Goal: Communication & Community: Connect with others

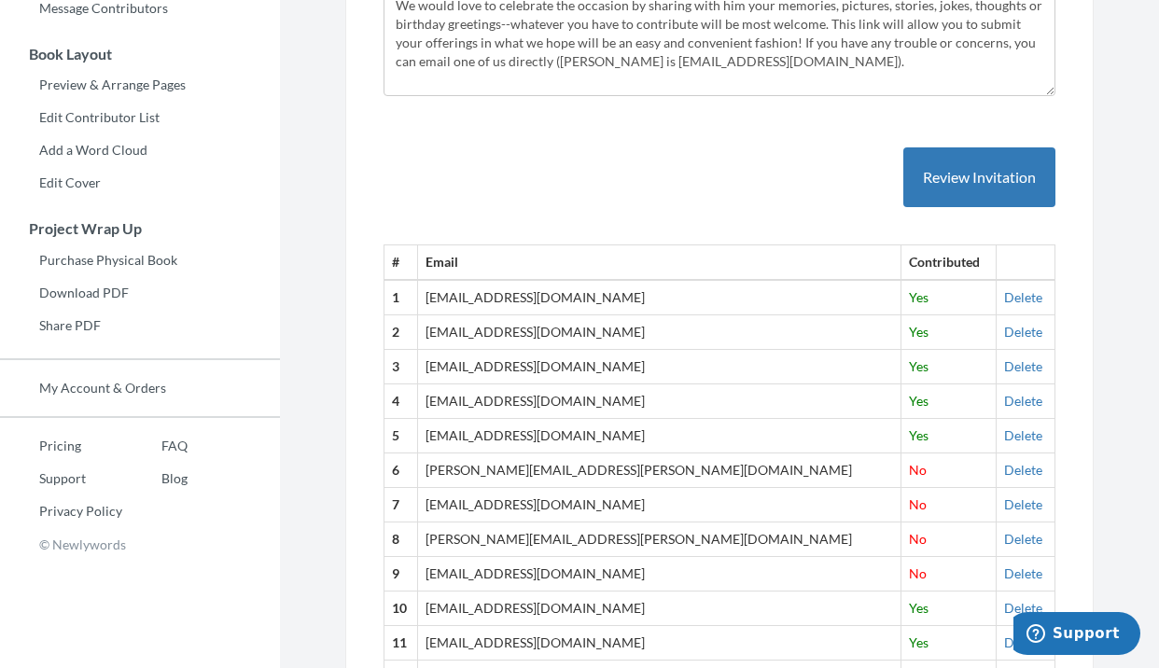
scroll to position [454, 0]
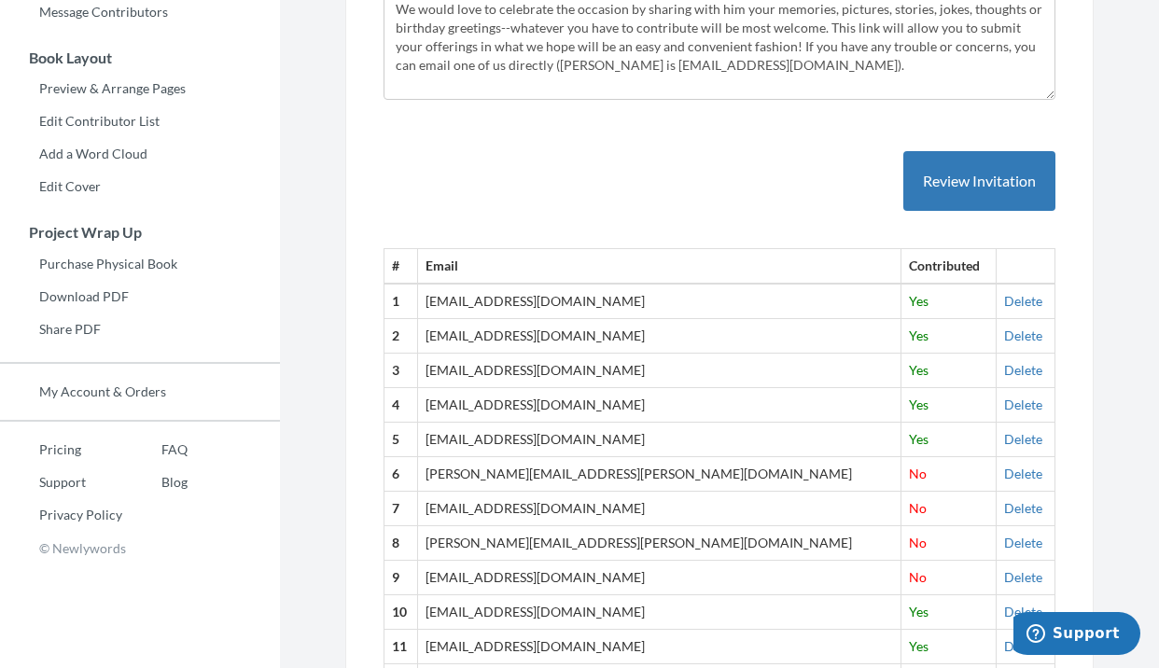
click at [464, 268] on th "Email" at bounding box center [660, 266] width 484 height 35
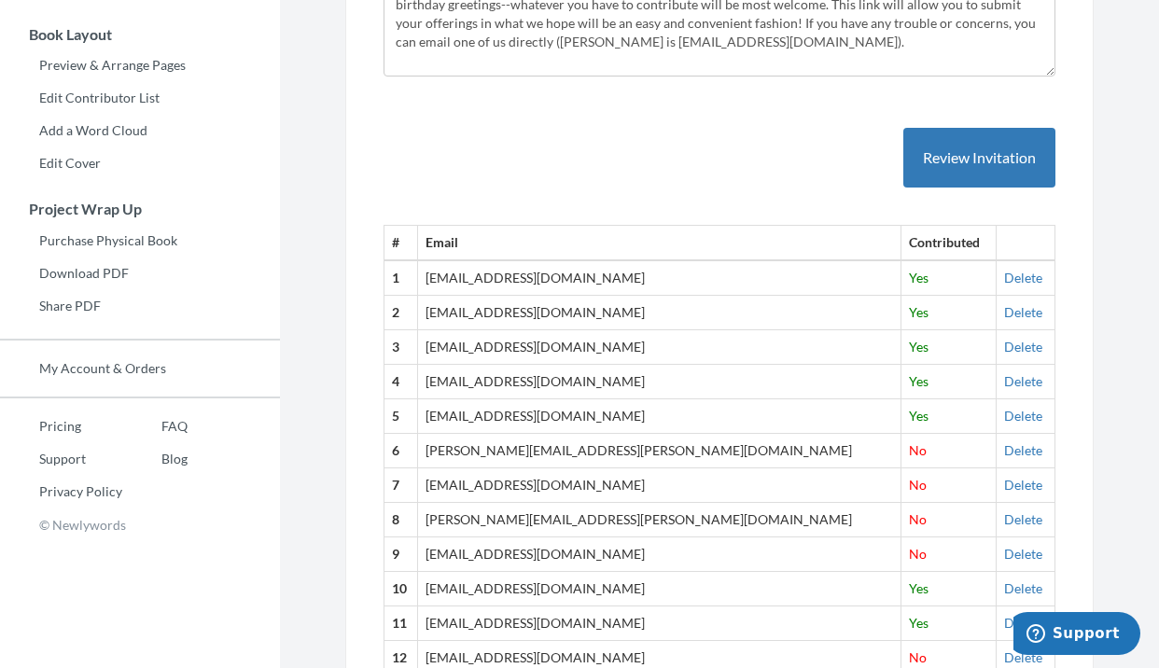
scroll to position [492, 0]
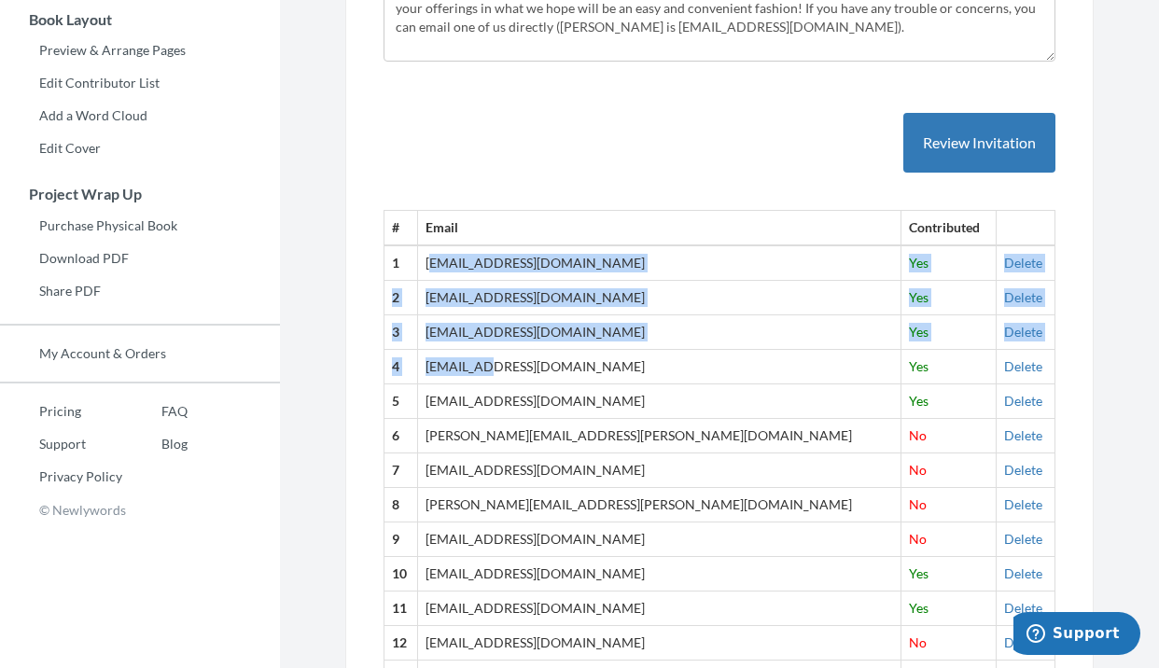
drag, startPoint x: 447, startPoint y: 261, endPoint x: 498, endPoint y: 368, distance: 118.2
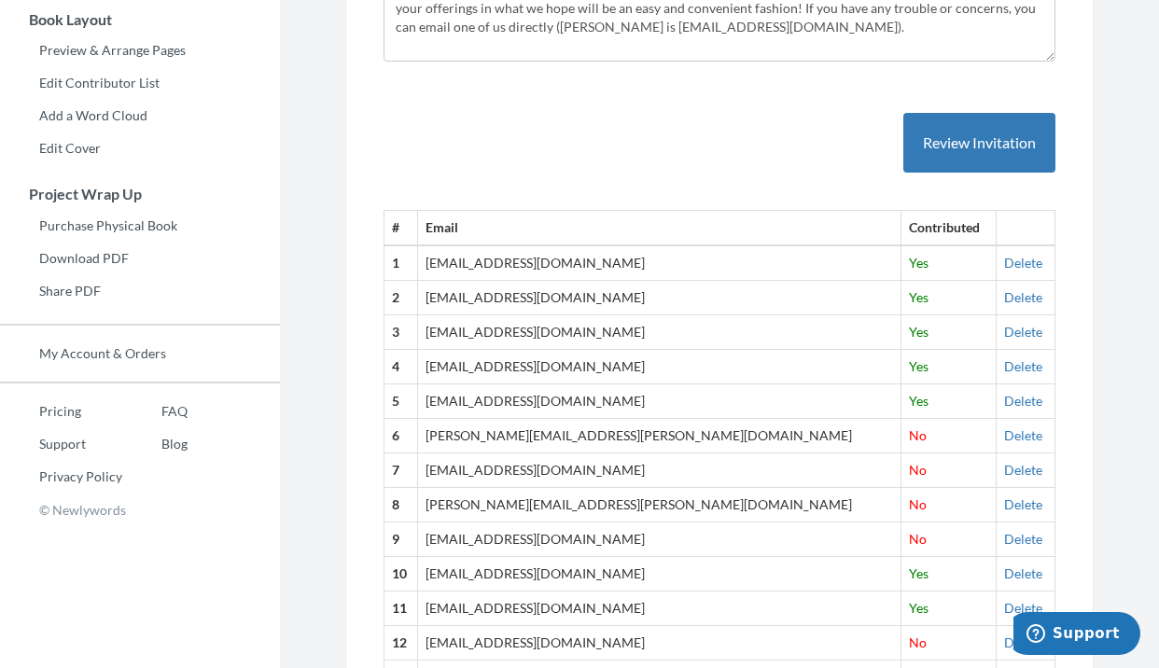
click at [437, 264] on td "[EMAIL_ADDRESS][DOMAIN_NAME]" at bounding box center [660, 263] width 484 height 35
click at [441, 264] on td "[EMAIL_ADDRESS][DOMAIN_NAME]" at bounding box center [660, 263] width 484 height 35
click at [446, 261] on td "[EMAIL_ADDRESS][DOMAIN_NAME]" at bounding box center [660, 263] width 484 height 35
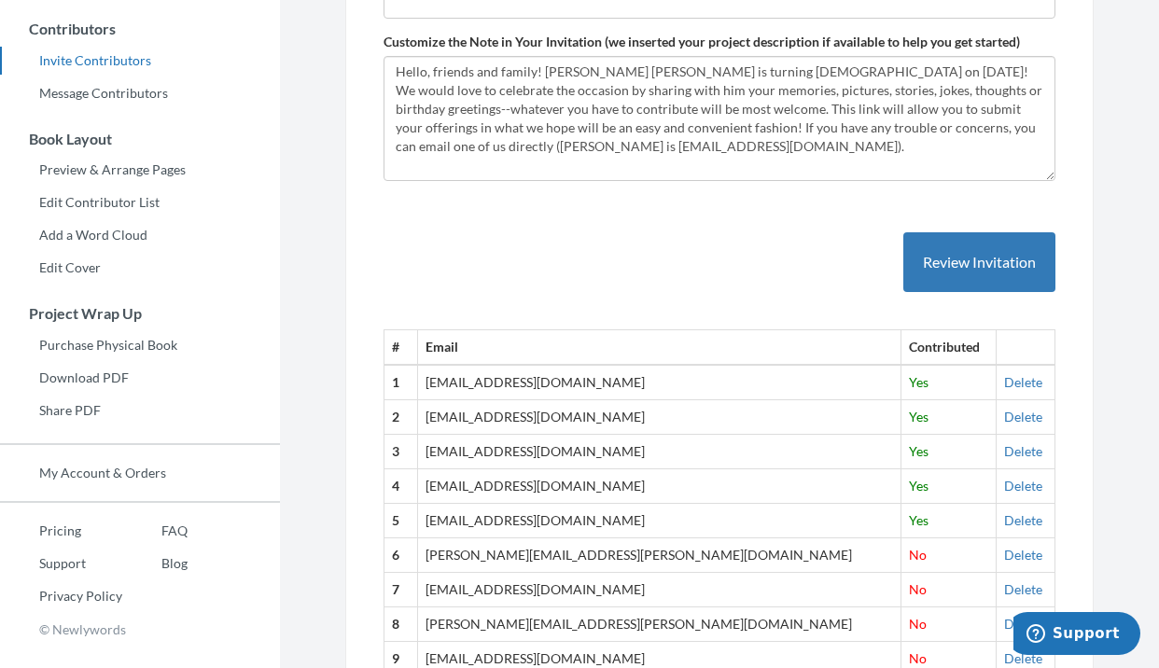
scroll to position [395, 0]
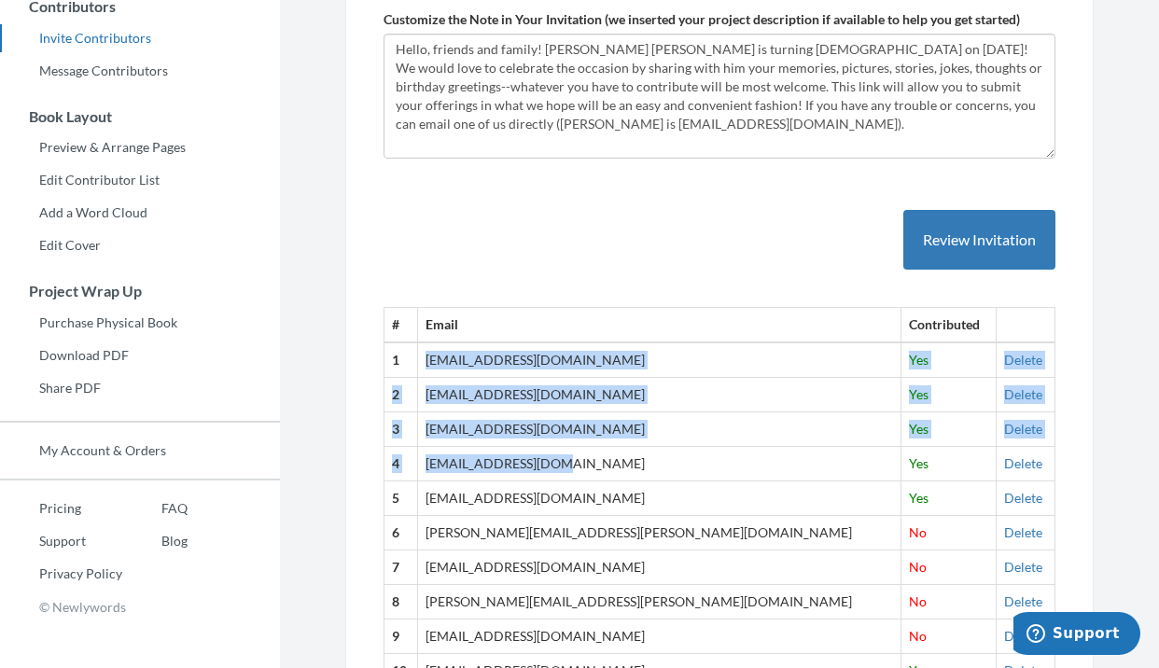
drag, startPoint x: 445, startPoint y: 360, endPoint x: 494, endPoint y: 477, distance: 126.4
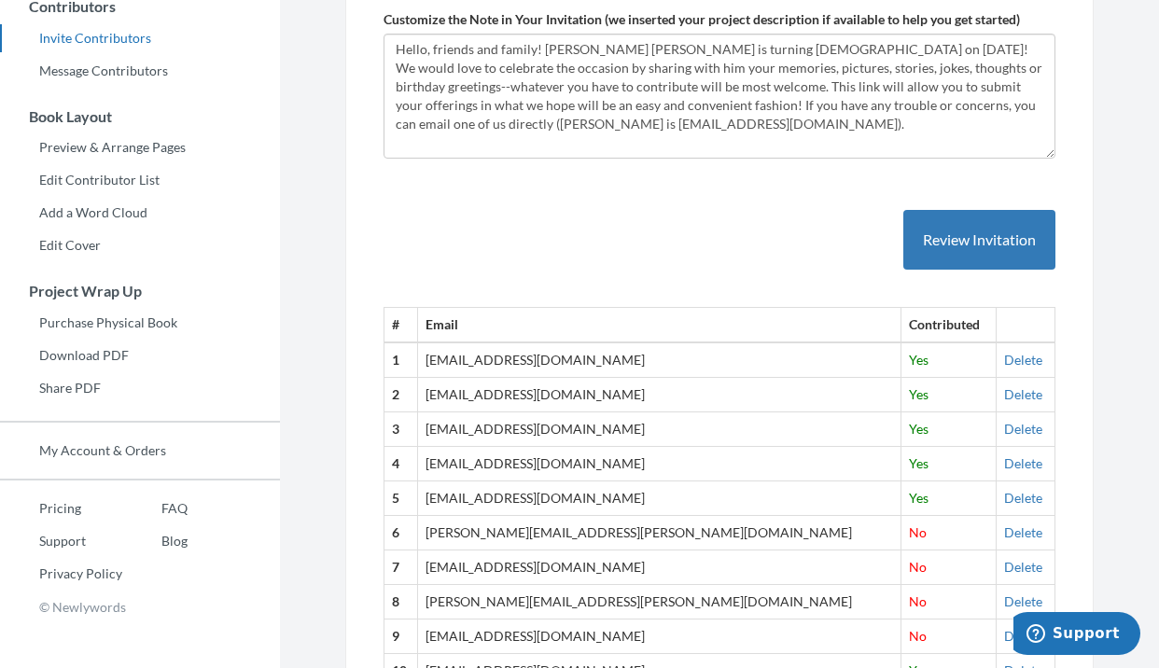
click at [399, 357] on th "1" at bounding box center [402, 360] width 34 height 35
click at [536, 319] on th "Email" at bounding box center [660, 325] width 484 height 35
click at [540, 318] on th "Email" at bounding box center [660, 325] width 484 height 35
click at [540, 317] on th "Email" at bounding box center [660, 325] width 484 height 35
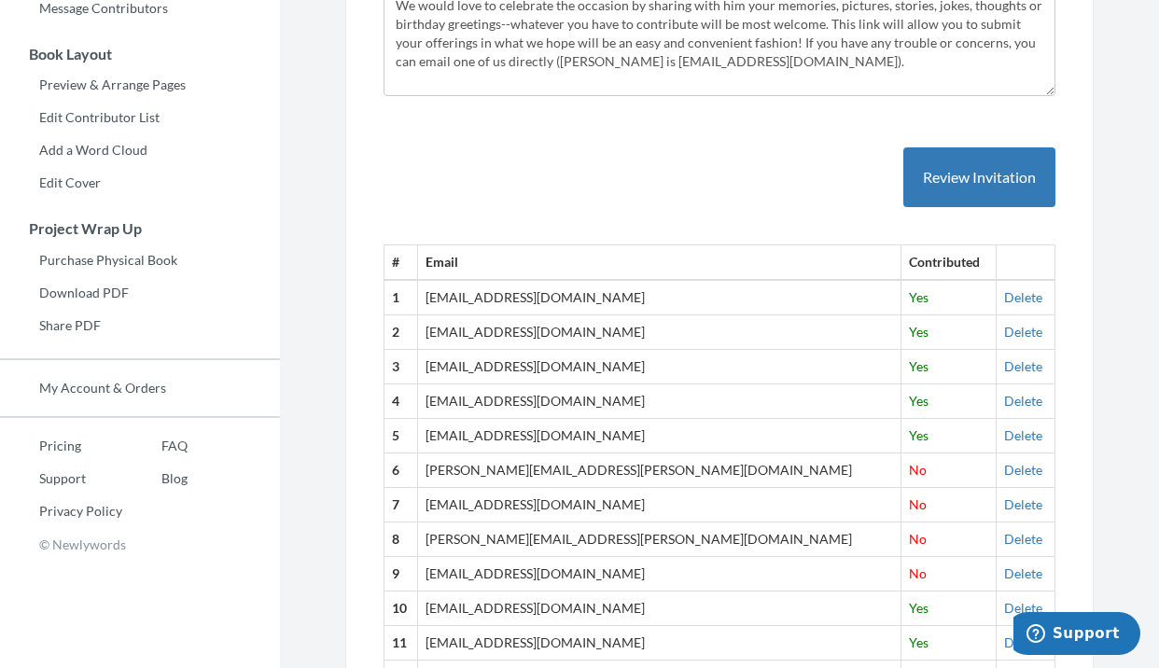
scroll to position [464, 0]
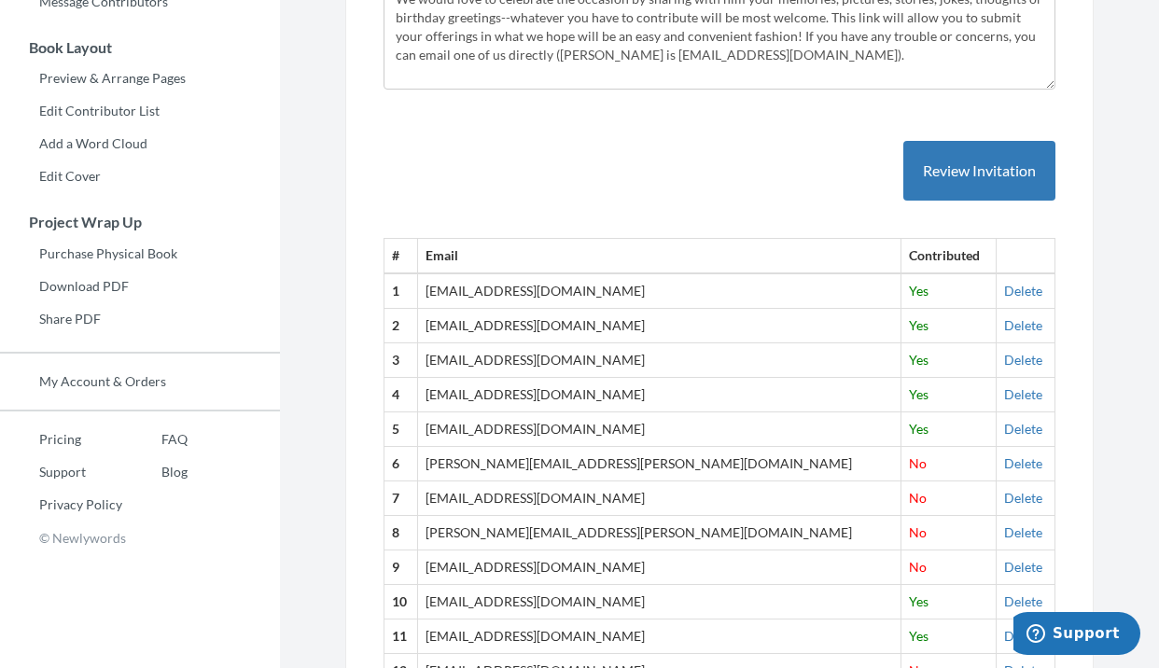
click at [587, 260] on th "Email" at bounding box center [660, 256] width 484 height 35
click at [587, 294] on td "[EMAIL_ADDRESS][DOMAIN_NAME]" at bounding box center [660, 291] width 484 height 35
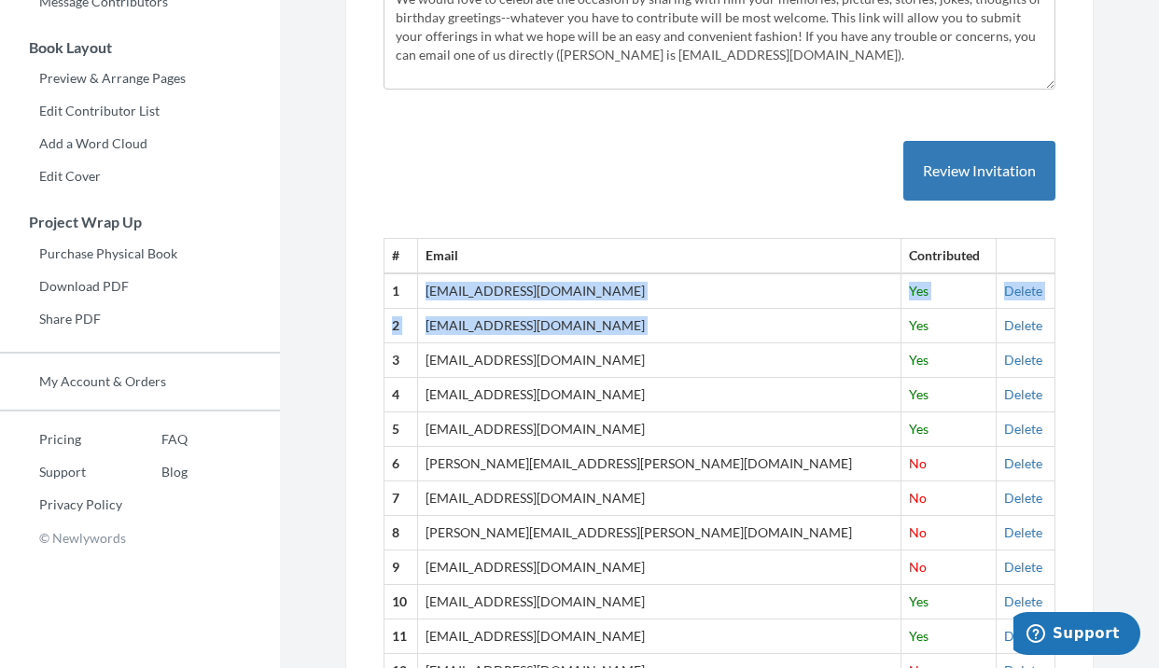
click at [623, 327] on td "[EMAIL_ADDRESS][DOMAIN_NAME]" at bounding box center [660, 326] width 484 height 35
click at [624, 299] on td "[EMAIL_ADDRESS][DOMAIN_NAME]" at bounding box center [660, 291] width 484 height 35
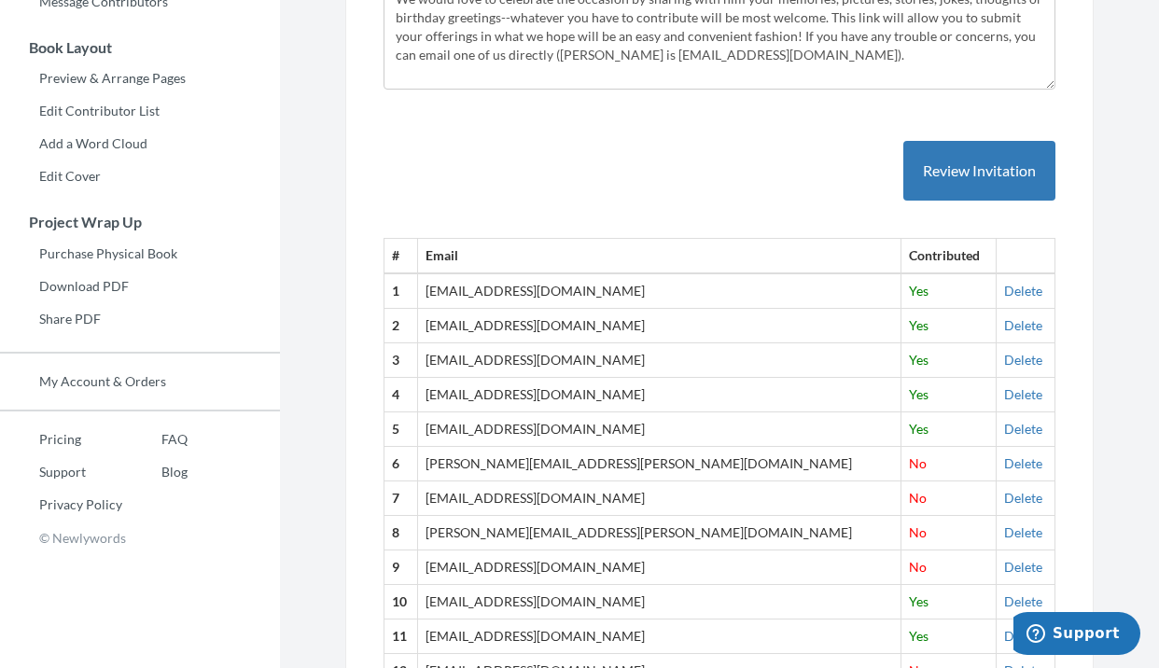
drag, startPoint x: 622, startPoint y: 298, endPoint x: 622, endPoint y: 310, distance: 12.1
click at [622, 296] on td "[EMAIL_ADDRESS][DOMAIN_NAME]" at bounding box center [660, 291] width 484 height 35
click at [553, 291] on td "[EMAIL_ADDRESS][DOMAIN_NAME]" at bounding box center [660, 291] width 484 height 35
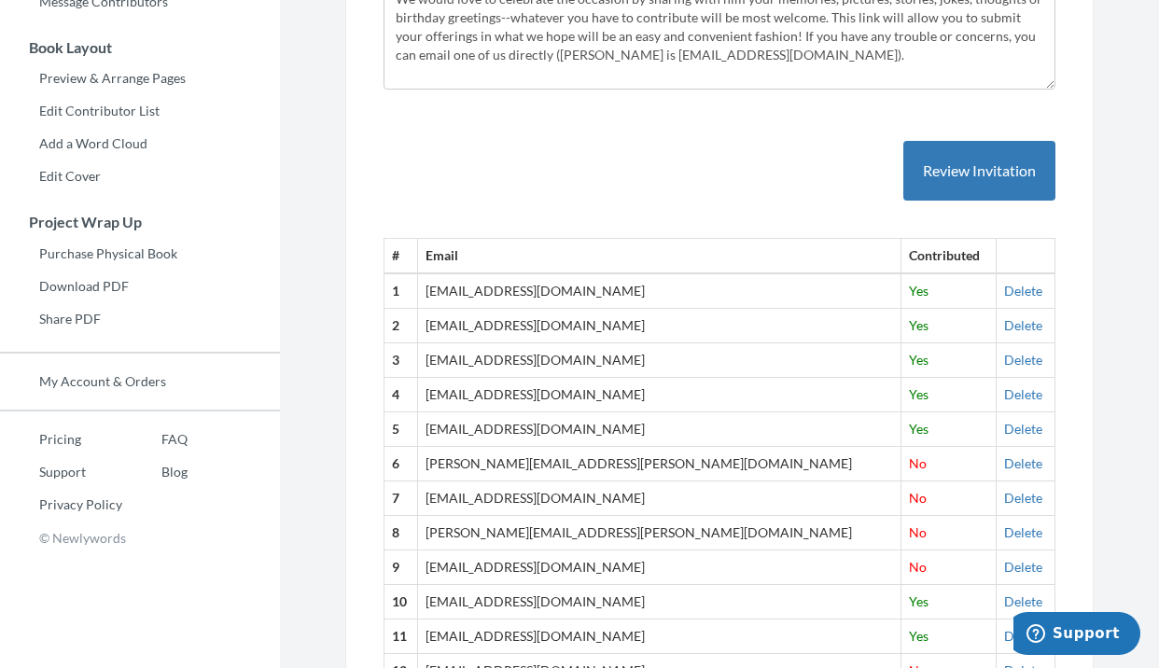
click at [552, 291] on td "[EMAIL_ADDRESS][DOMAIN_NAME]" at bounding box center [660, 291] width 484 height 35
click at [520, 288] on td "[EMAIL_ADDRESS][DOMAIN_NAME]" at bounding box center [660, 291] width 484 height 35
click at [520, 287] on td "[EMAIL_ADDRESS][DOMAIN_NAME]" at bounding box center [660, 291] width 484 height 35
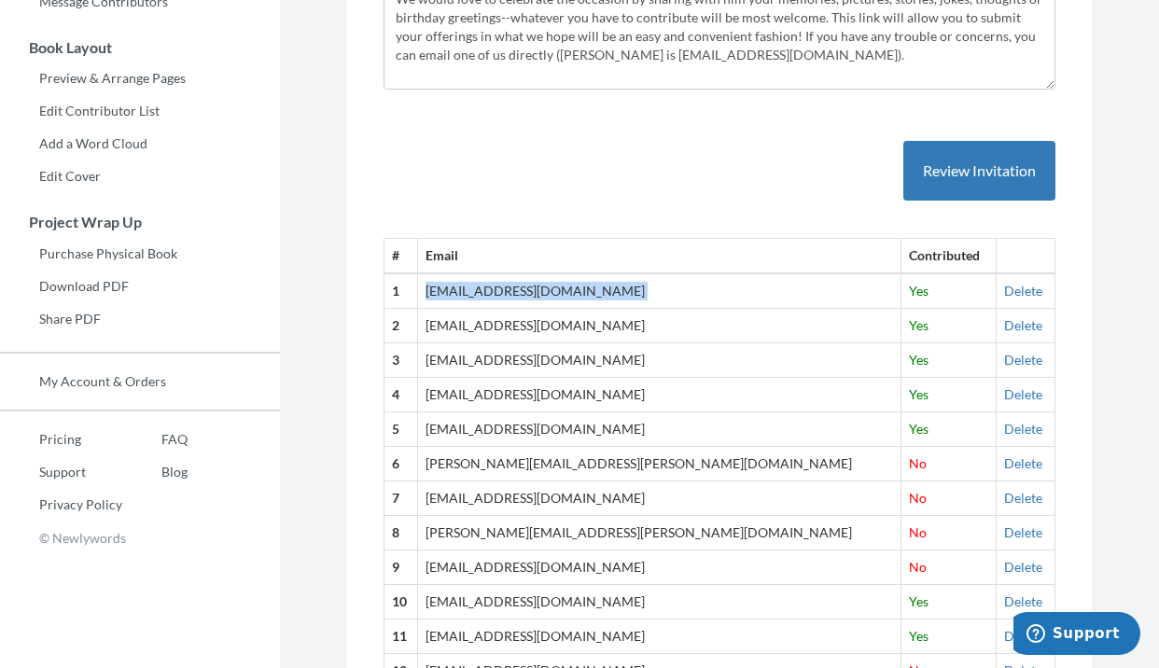
click at [520, 287] on td "[EMAIL_ADDRESS][DOMAIN_NAME]" at bounding box center [660, 291] width 484 height 35
click at [549, 325] on td "[EMAIL_ADDRESS][DOMAIN_NAME]" at bounding box center [660, 326] width 484 height 35
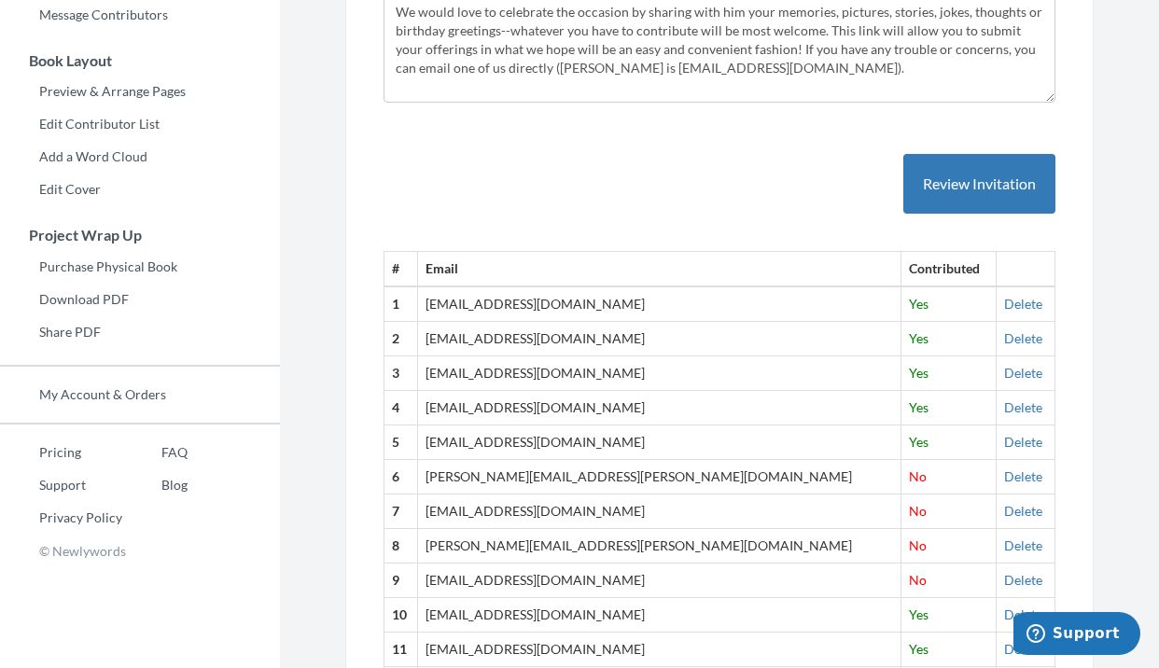
scroll to position [452, 0]
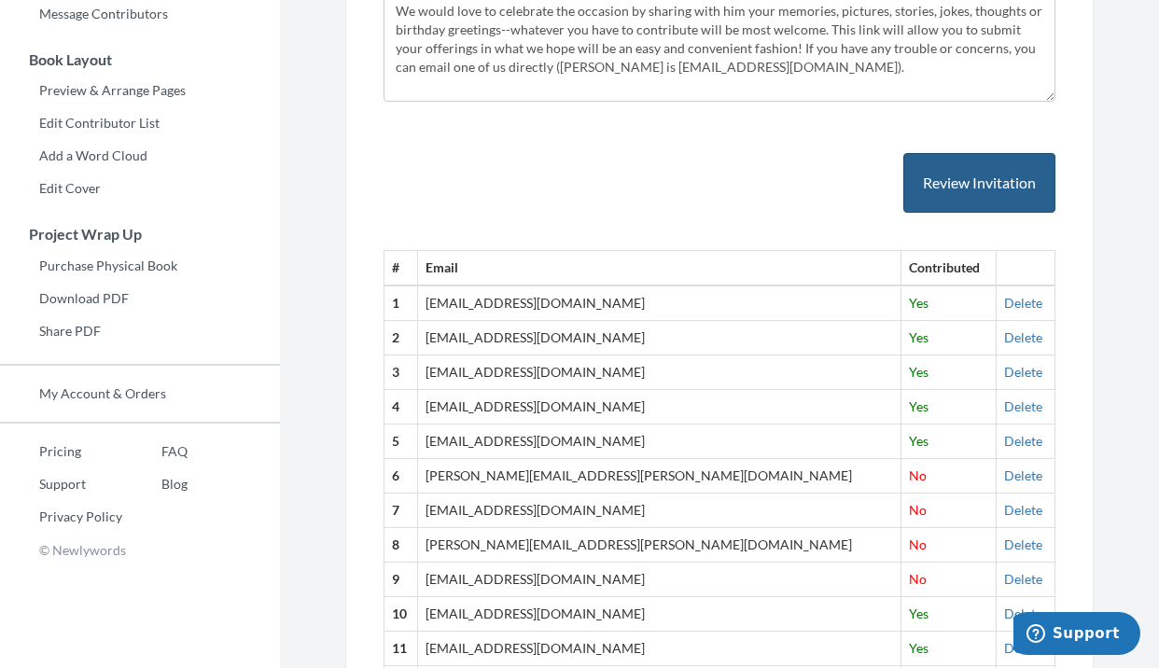
click at [995, 183] on button "Review Invitation" at bounding box center [980, 183] width 152 height 61
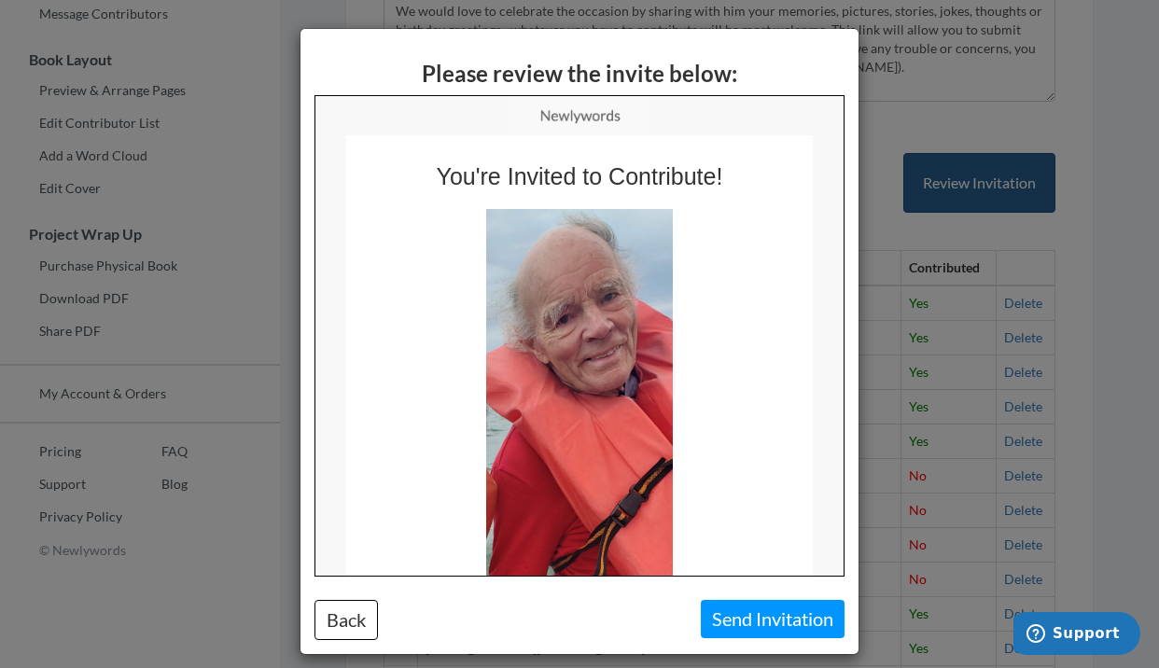
scroll to position [0, 0]
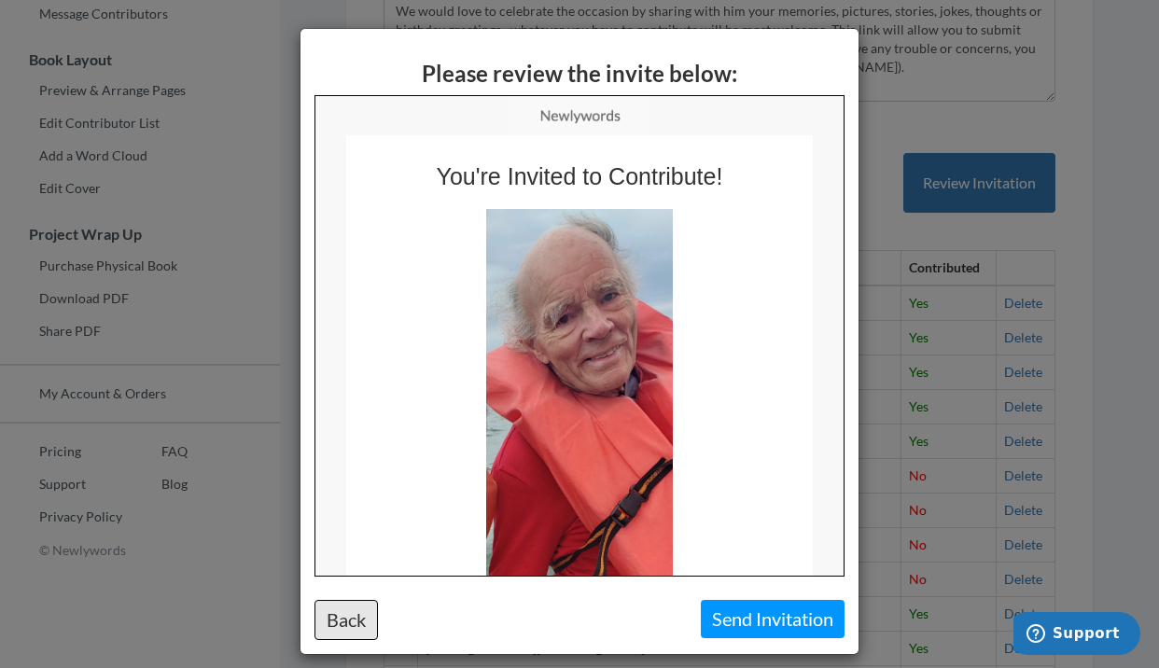
click at [345, 622] on button "Back" at bounding box center [346, 620] width 63 height 40
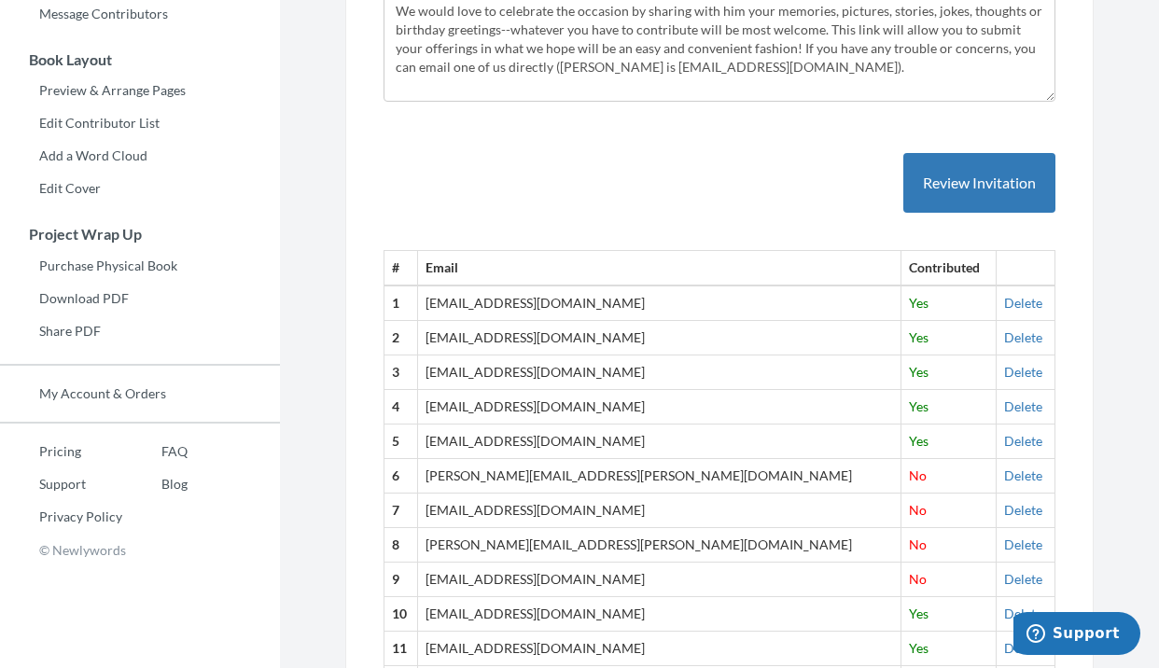
click at [448, 307] on td "[EMAIL_ADDRESS][DOMAIN_NAME]" at bounding box center [660, 303] width 484 height 35
drag, startPoint x: 444, startPoint y: 303, endPoint x: 475, endPoint y: 299, distance: 31.2
click at [475, 299] on td "[EMAIL_ADDRESS][DOMAIN_NAME]" at bounding box center [660, 303] width 484 height 35
click at [442, 307] on td "[EMAIL_ADDRESS][DOMAIN_NAME]" at bounding box center [660, 303] width 484 height 35
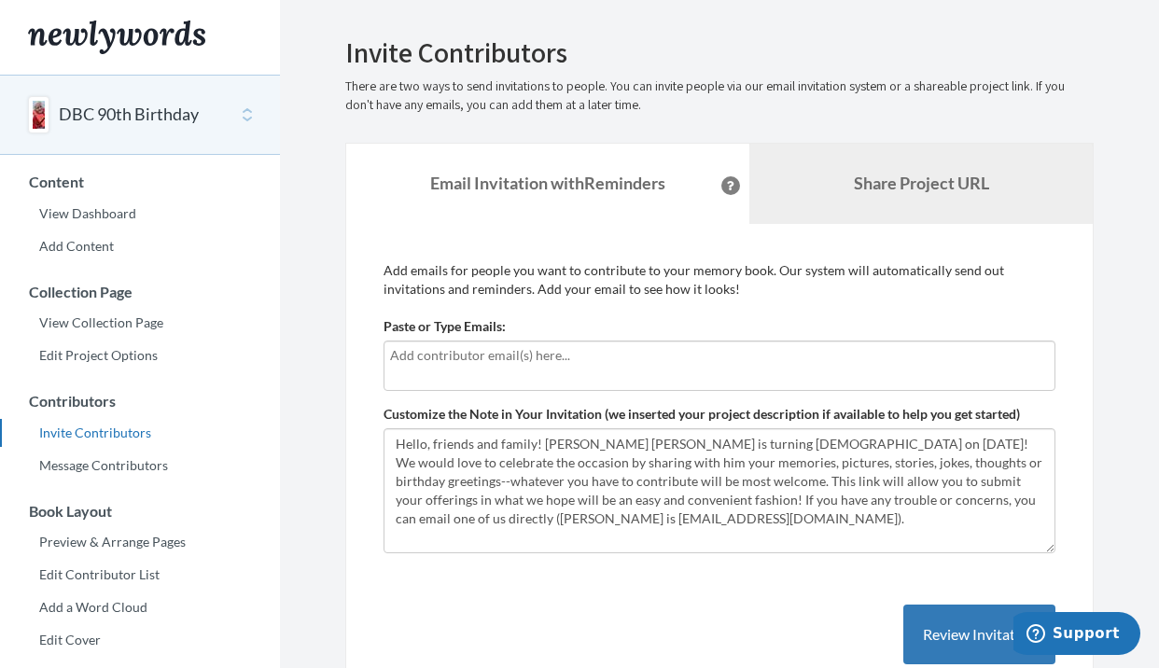
click at [843, 200] on link "Share Project URL" at bounding box center [922, 184] width 344 height 80
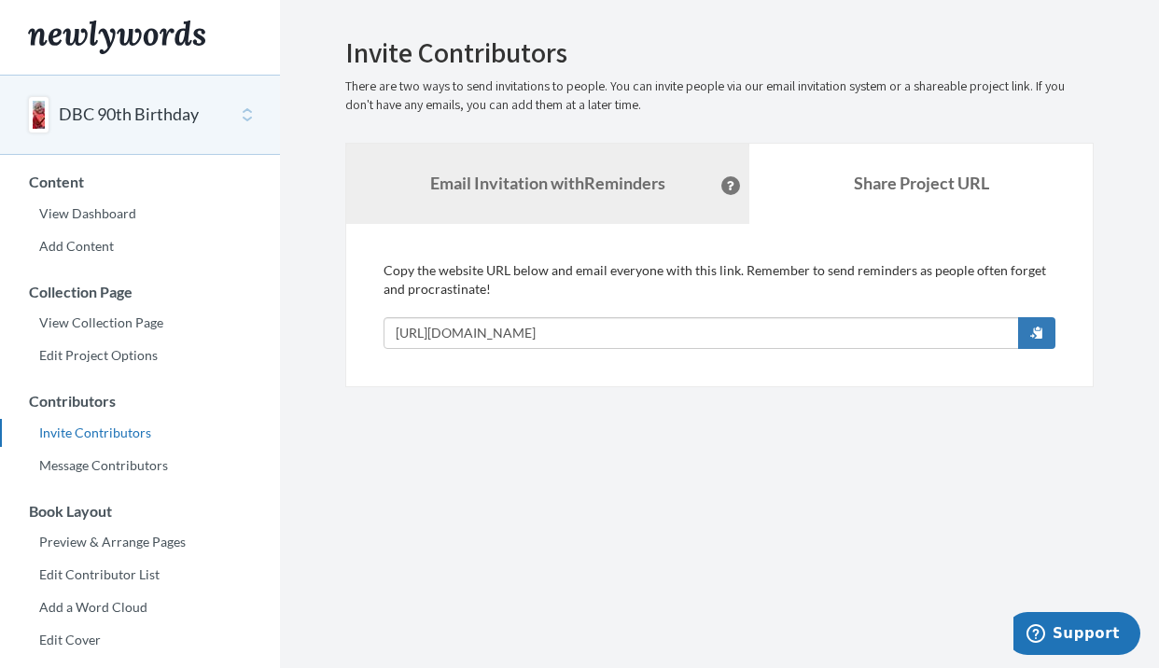
click at [614, 185] on strong "Email Invitation with Reminders" at bounding box center [547, 183] width 235 height 21
